Goal: Task Accomplishment & Management: Manage account settings

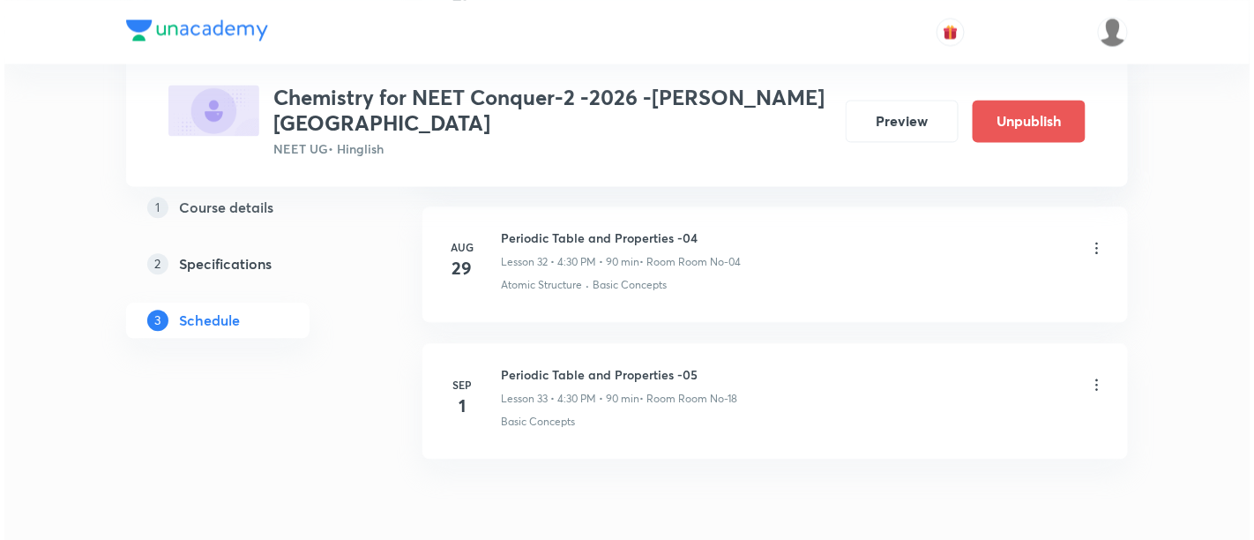
scroll to position [5366, 0]
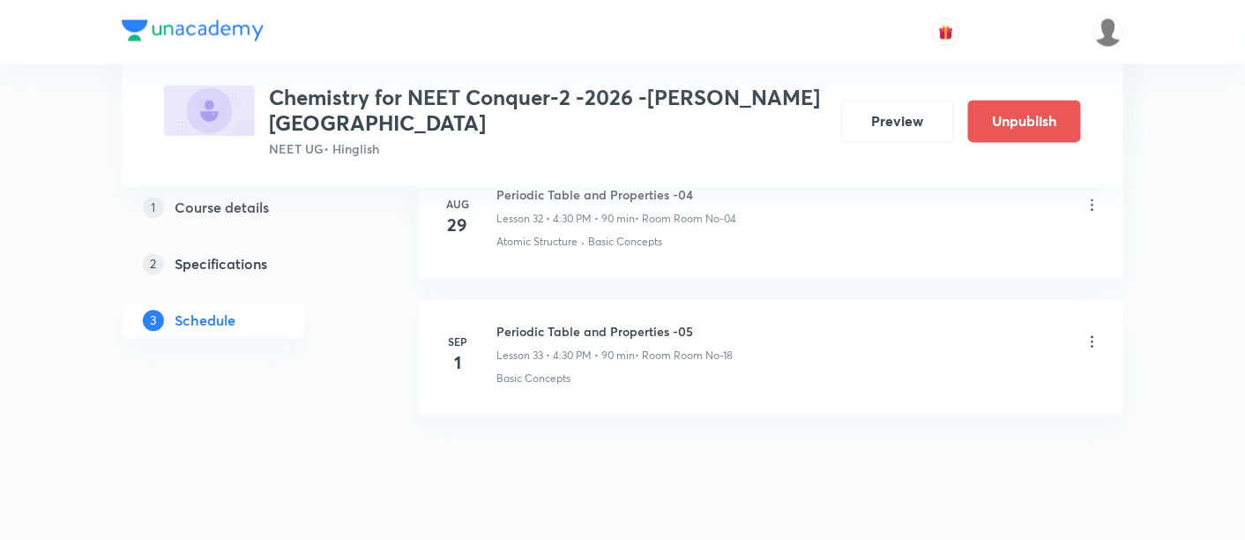
click at [1091, 332] on icon at bounding box center [1093, 341] width 18 height 18
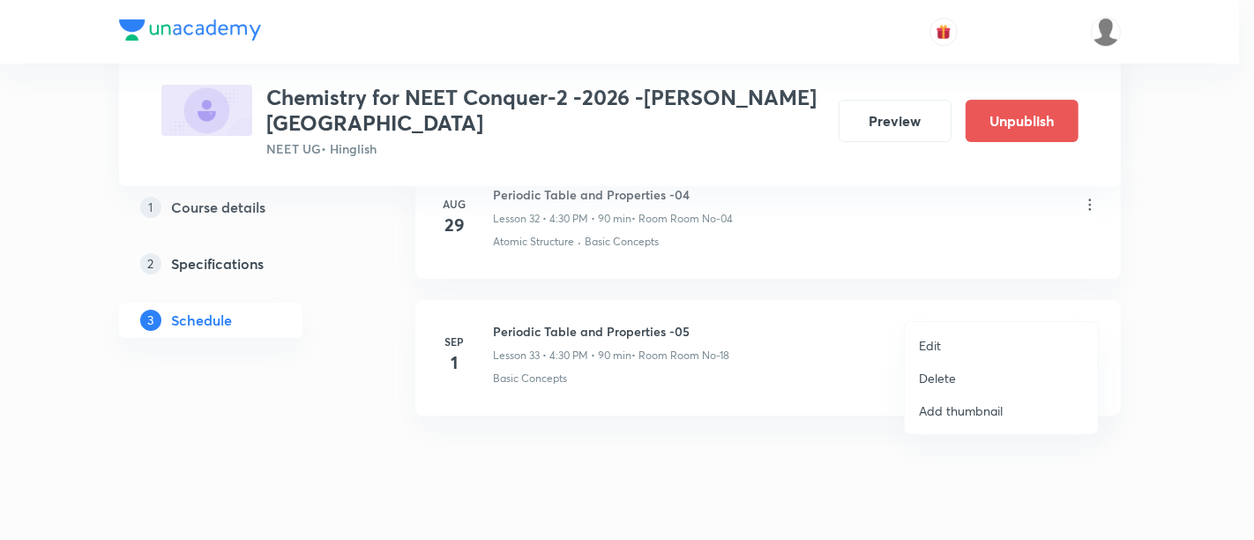
click at [935, 347] on p "Edit" at bounding box center [930, 345] width 22 height 19
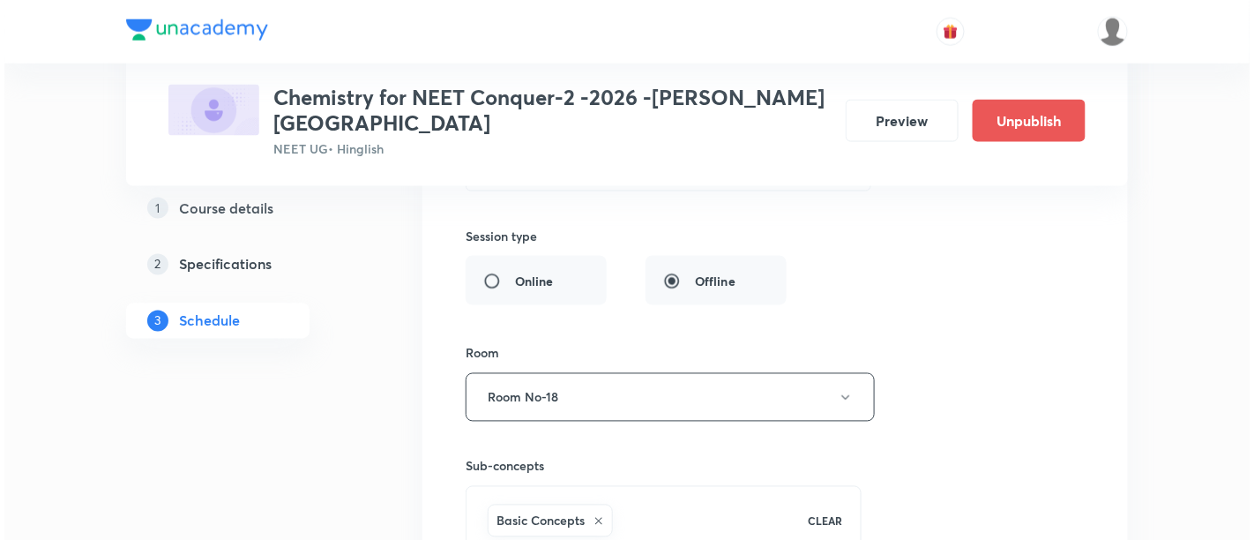
scroll to position [4999, 0]
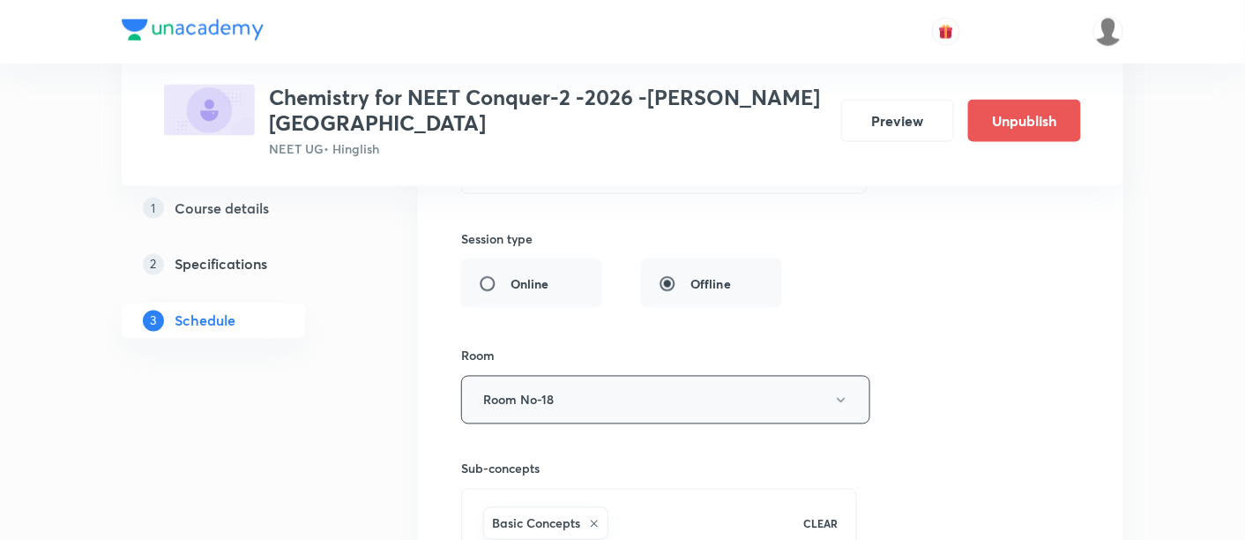
click at [841, 393] on icon "button" at bounding box center [841, 400] width 14 height 14
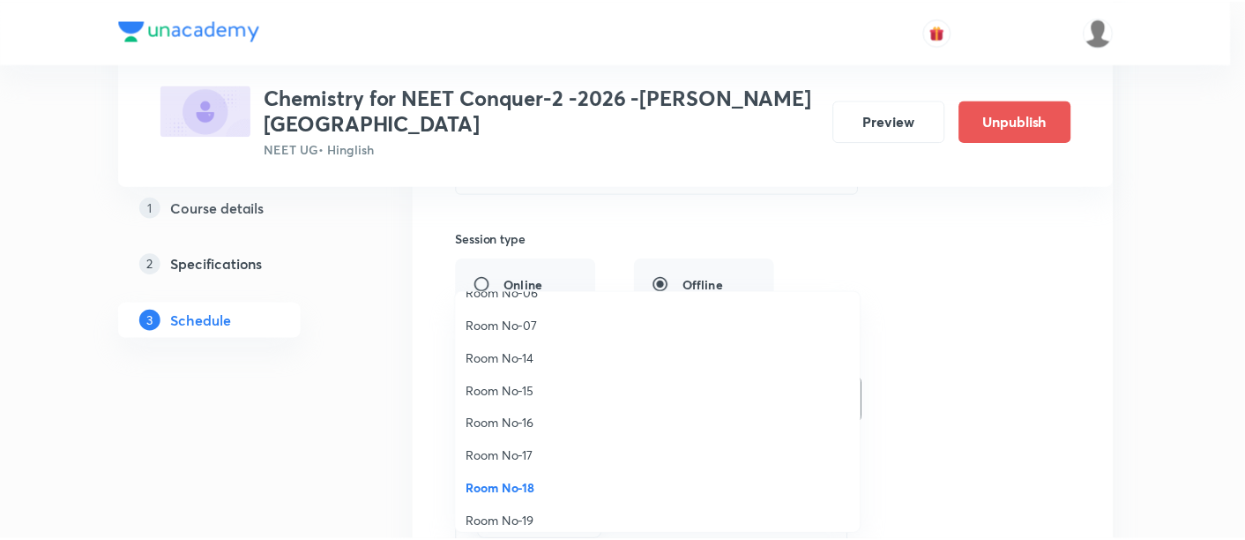
scroll to position [186, 0]
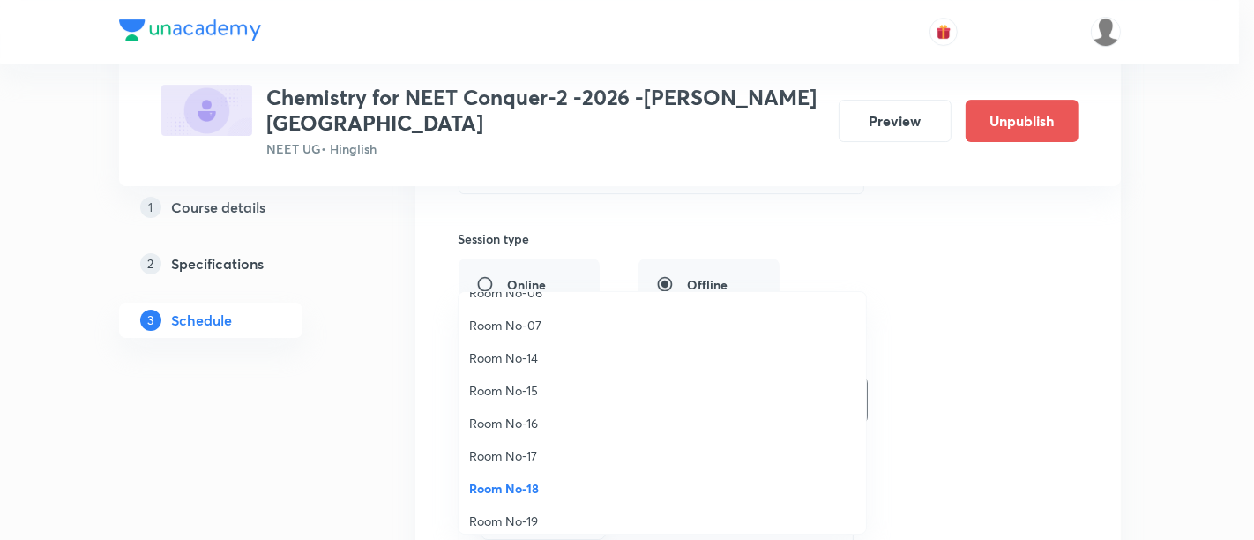
click at [524, 422] on span "Room No-16" at bounding box center [662, 423] width 386 height 19
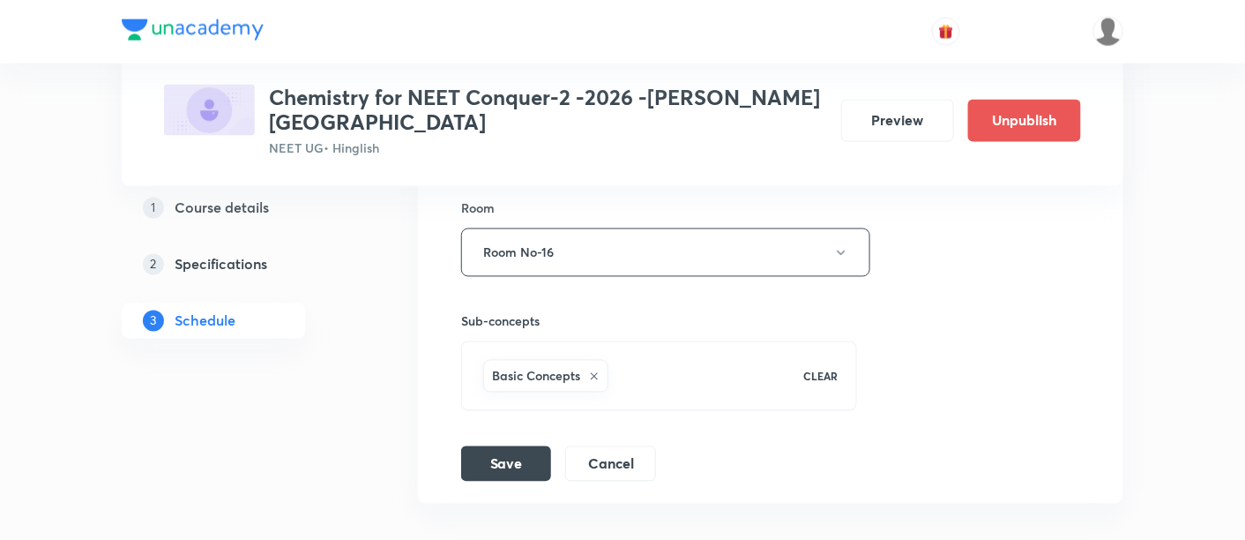
scroll to position [5233, 0]
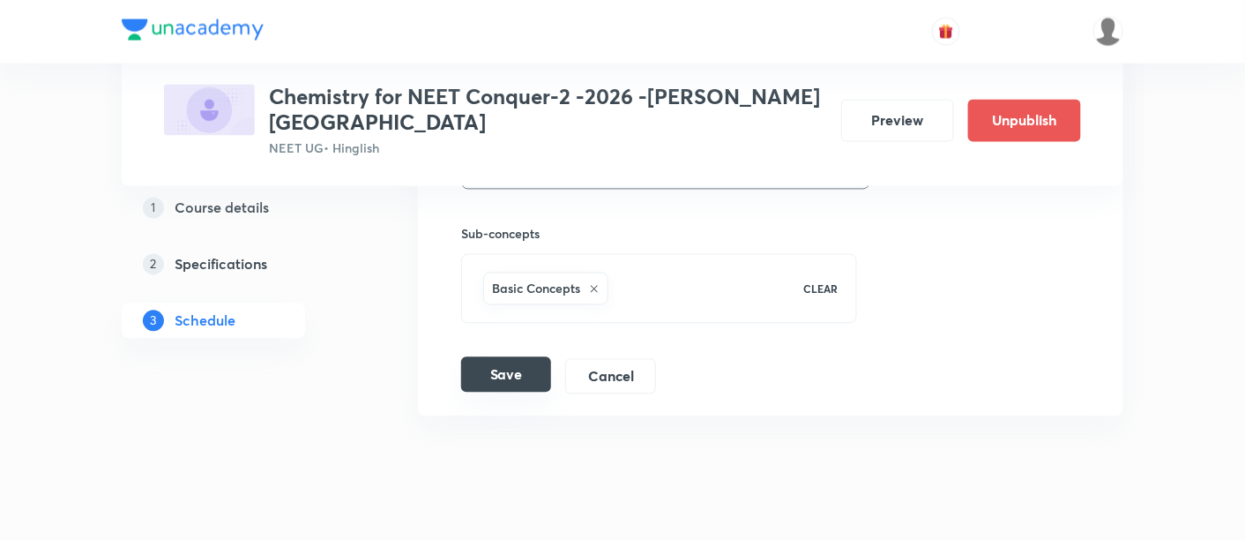
click at [519, 357] on button "Save" at bounding box center [506, 374] width 90 height 35
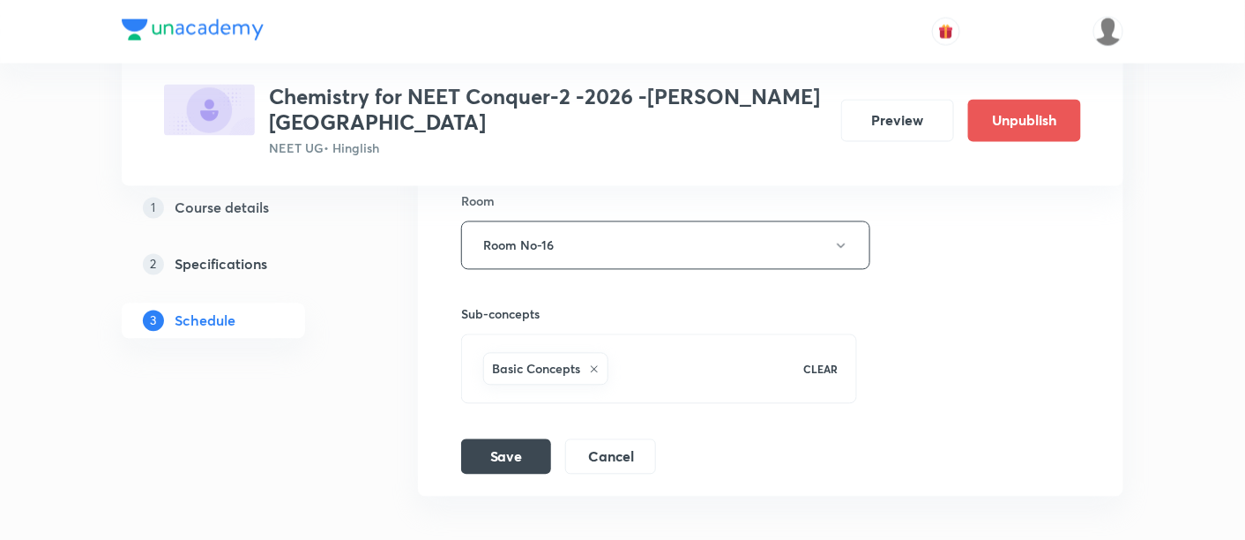
scroll to position [5210, 0]
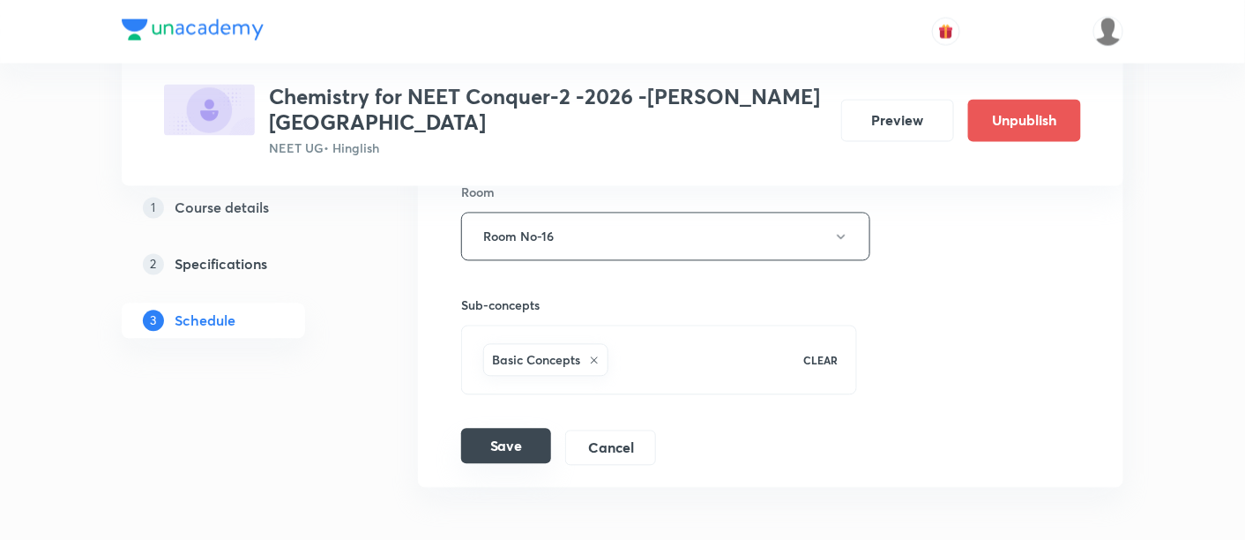
click at [531, 429] on button "Save" at bounding box center [506, 446] width 90 height 35
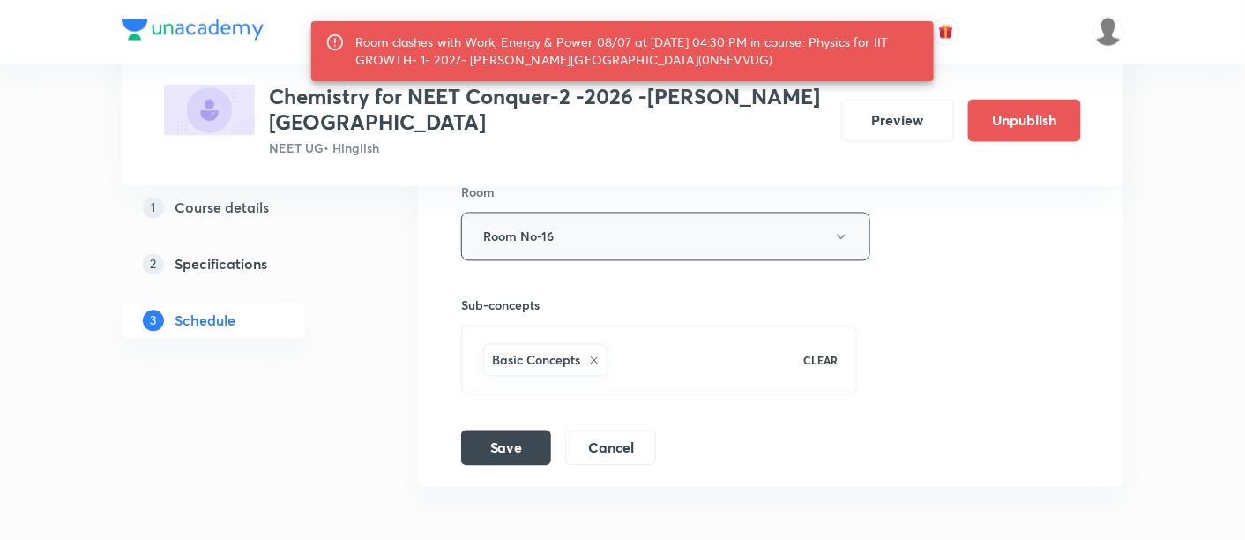
click at [837, 230] on icon "button" at bounding box center [841, 237] width 14 height 14
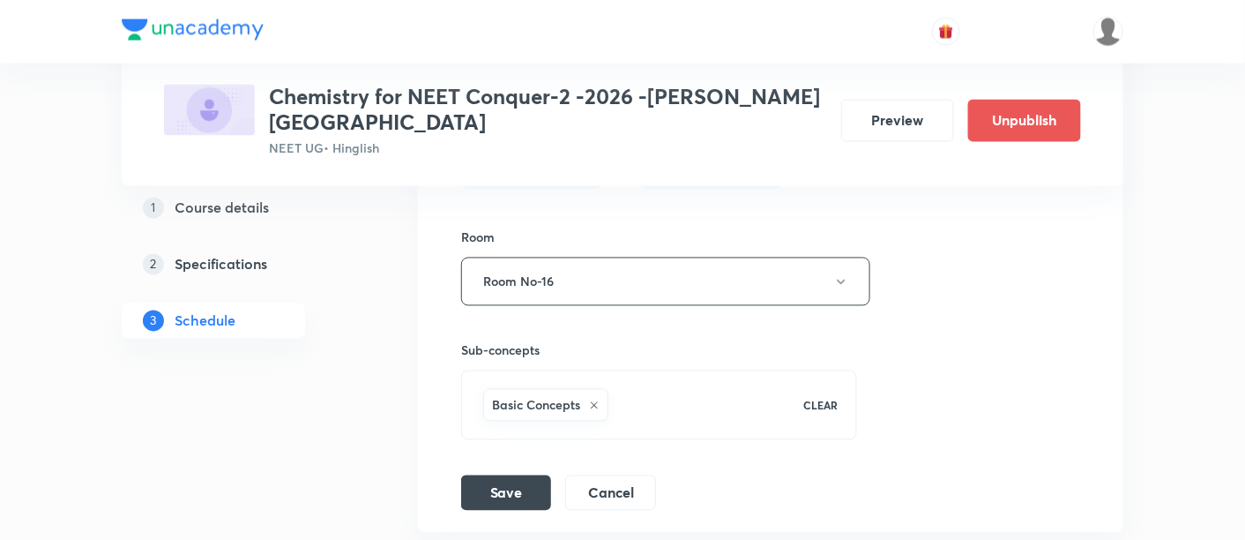
scroll to position [5175, 0]
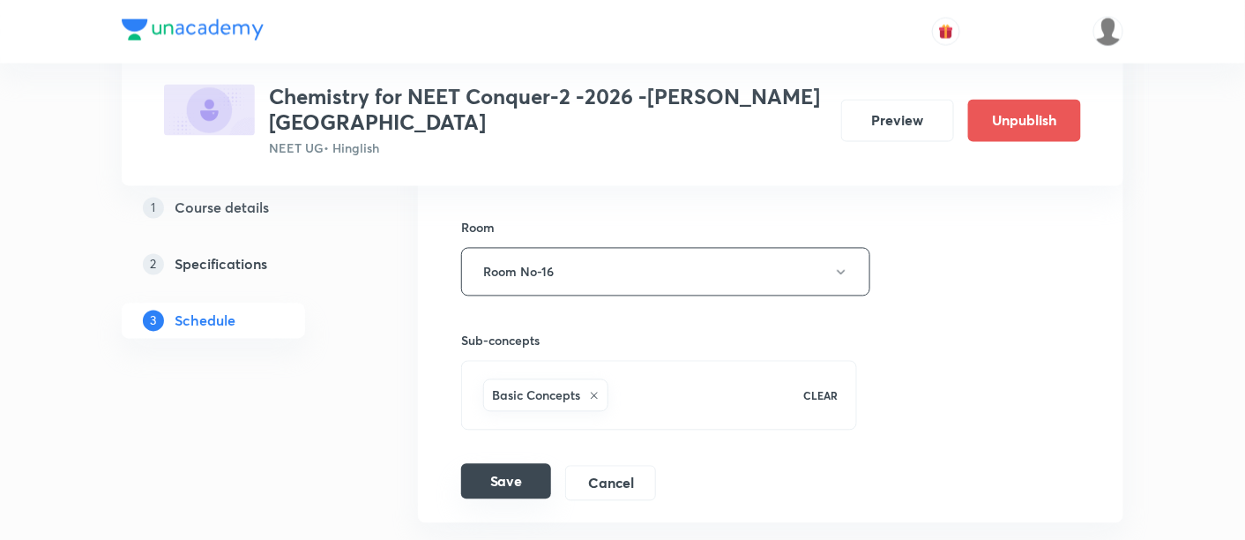
click at [493, 464] on button "Save" at bounding box center [506, 481] width 90 height 35
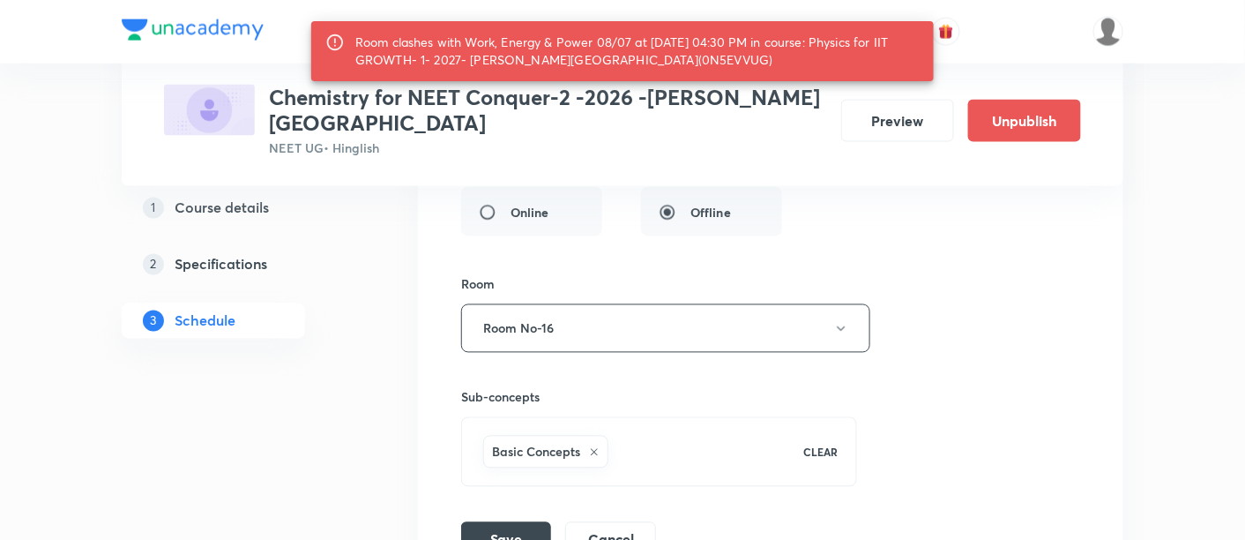
scroll to position [5122, 0]
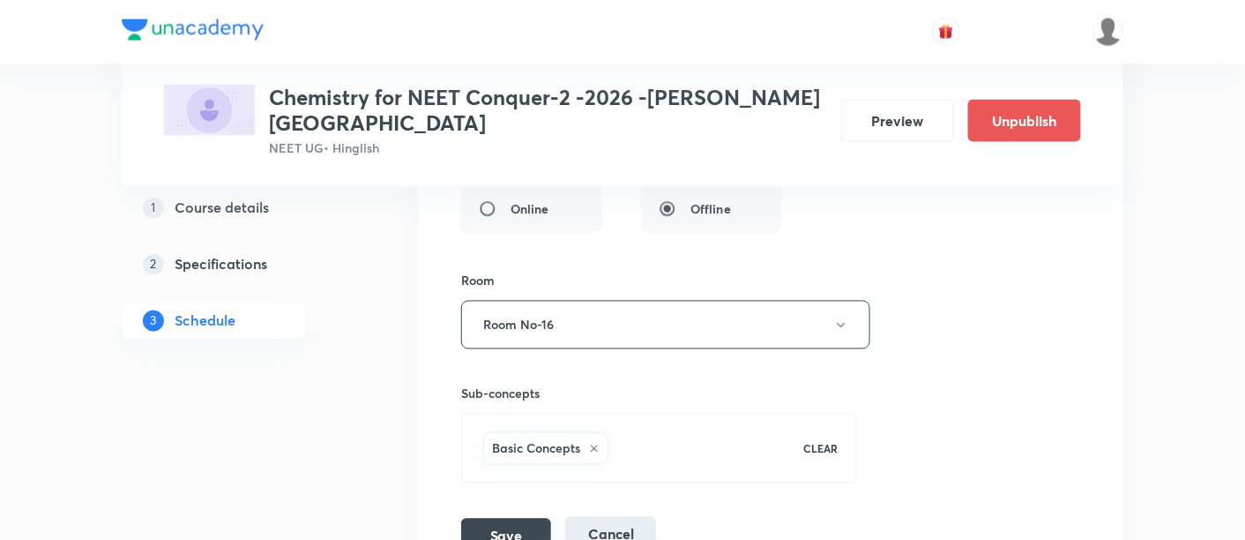
click at [626, 517] on button "Cancel" at bounding box center [610, 534] width 91 height 35
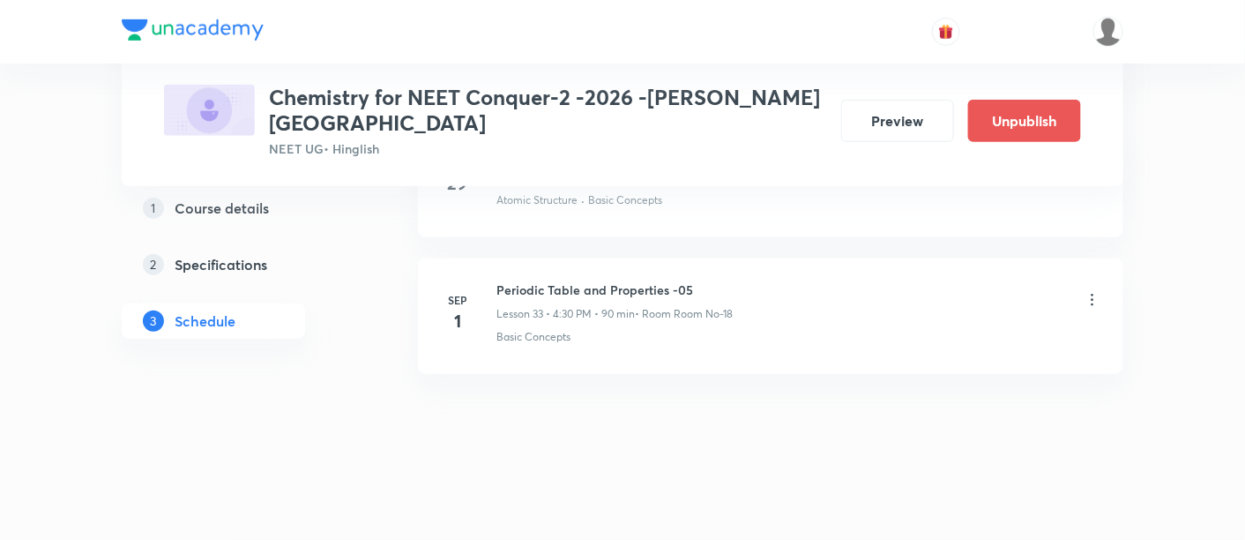
scroll to position [4558, 0]
